Goal: Navigation & Orientation: Find specific page/section

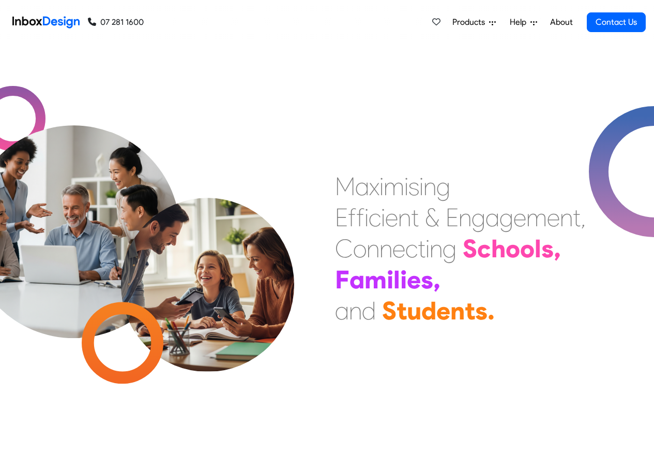
click at [478, 23] on span "Products" at bounding box center [471, 22] width 37 height 12
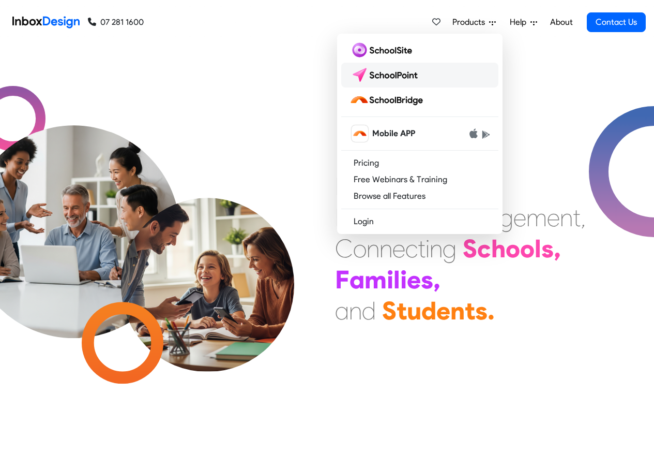
click at [375, 74] on img at bounding box center [386, 75] width 73 height 17
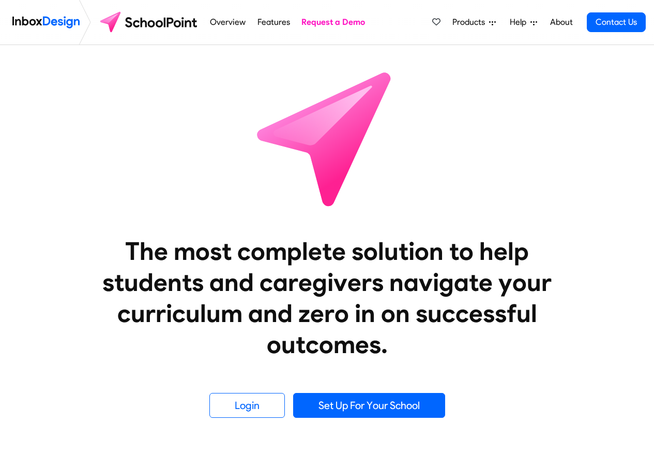
click at [482, 22] on span "Products" at bounding box center [471, 22] width 37 height 12
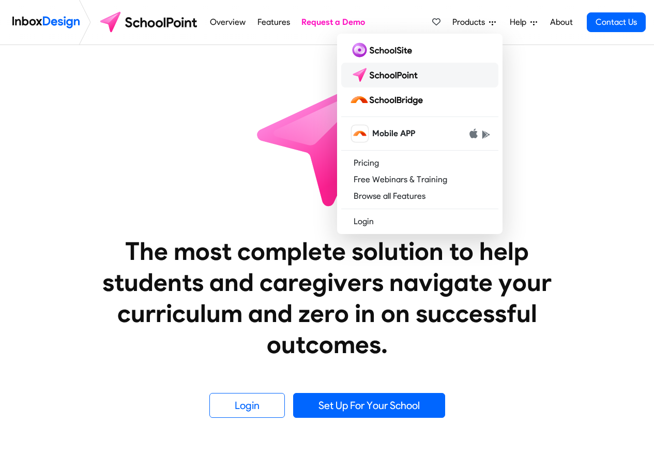
click at [368, 65] on link at bounding box center [419, 75] width 157 height 25
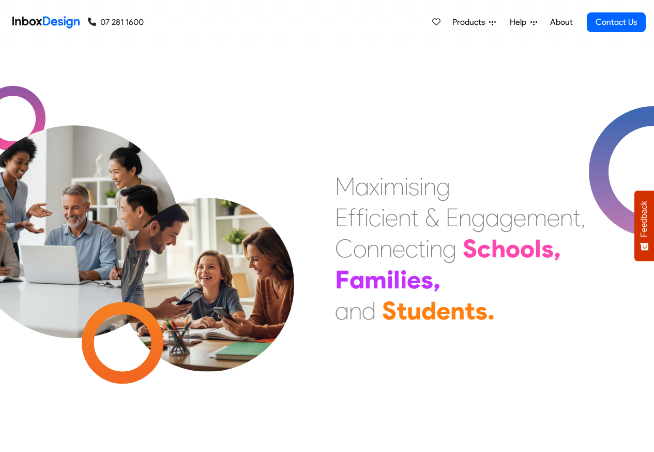
click at [511, 23] on span "Help" at bounding box center [520, 22] width 21 height 12
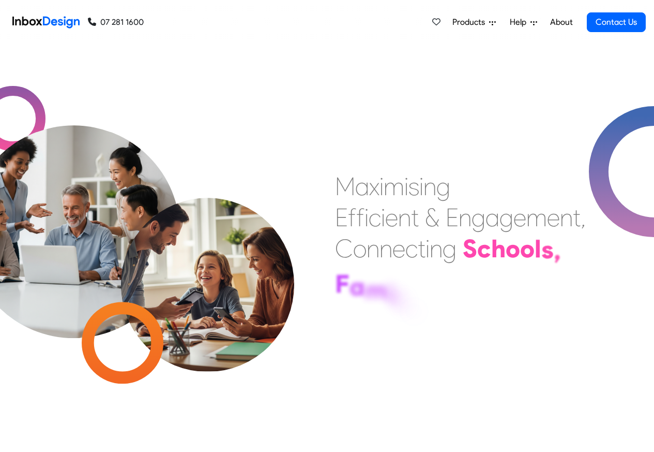
click at [236, 9] on div "Products Mobile APP Pricing Free Webinars & Training Browse all Features Login …" at bounding box center [395, 22] width 502 height 44
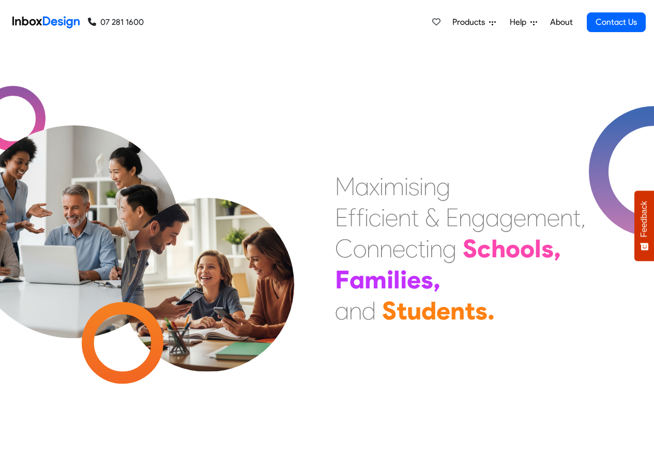
click at [216, 10] on div "Products Mobile APP Pricing Free Webinars & Training Browse all Features Login …" at bounding box center [395, 22] width 502 height 44
click at [136, 10] on div "07 281 1600 07 281 1600" at bounding box center [76, 22] width 136 height 44
click at [192, 9] on div "Products Mobile APP Pricing Free Webinars & Training Browse all Features Login …" at bounding box center [395, 22] width 502 height 44
